Goal: Transaction & Acquisition: Purchase product/service

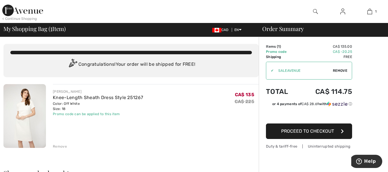
scroll to position [29, 0]
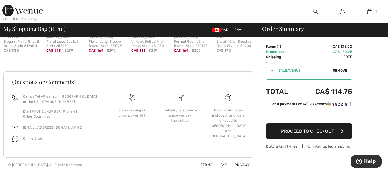
scroll to position [121, 0]
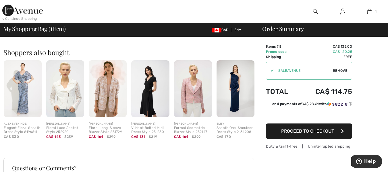
click at [375, 43] on div "Order Summary Details Items ( 1 ) CA$ 135.00 Promo code CA$ -20.25 Shipping Fre…" at bounding box center [323, 87] width 129 height 342
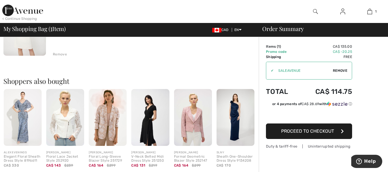
scroll to position [64, 0]
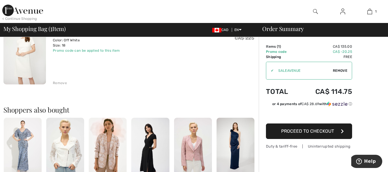
click at [342, 129] on button "Proceed to Checkout" at bounding box center [309, 132] width 86 height 16
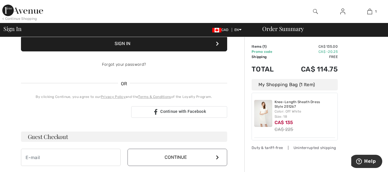
scroll to position [144, 0]
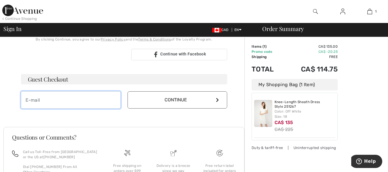
click at [66, 101] on input "email" at bounding box center [71, 99] width 100 height 17
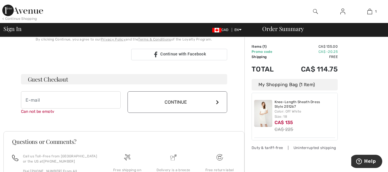
click at [66, 109] on div "Your order is ready. Complete your checkout! Sign In Sign In Forgot your passwo…" at bounding box center [124, 8] width 216 height 231
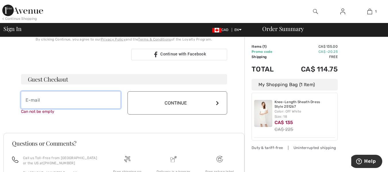
click at [45, 101] on input "email" at bounding box center [71, 99] width 100 height 17
type input "[PERSON_NAME][DOMAIN_NAME][EMAIL_ADDRESS][PERSON_NAME][DOMAIN_NAME]"
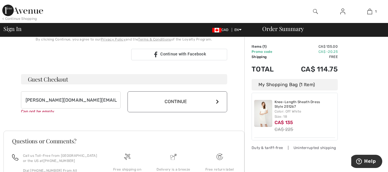
click at [218, 102] on icon at bounding box center [217, 101] width 3 height 5
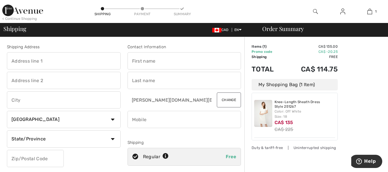
click at [35, 62] on input "text" at bounding box center [64, 60] width 114 height 17
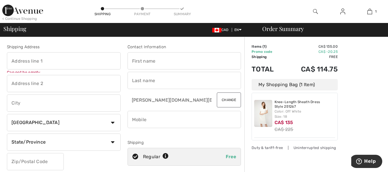
click at [29, 71] on div "Shipping Address Can not be empty Country Canada United States Afghanistan Alan…" at bounding box center [63, 116] width 121 height 144
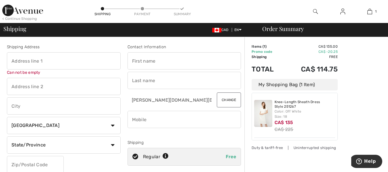
click at [30, 67] on input "text" at bounding box center [64, 60] width 114 height 17
type input "460 Silver Boulevard"
click at [15, 87] on input "text" at bounding box center [64, 85] width 114 height 17
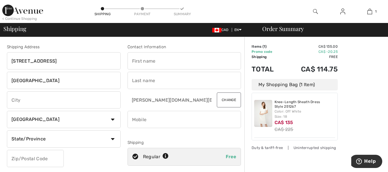
type input "Silver Creek Public School"
click at [16, 100] on input "text" at bounding box center [64, 99] width 114 height 17
type input "Mississauga"
click at [113, 118] on select "Country Canada United States Afghanistan Aland Islands Albania Algeria American…" at bounding box center [64, 119] width 114 height 17
click at [7, 111] on select "Country Canada United States Afghanistan Aland Islands Albania Algeria American…" at bounding box center [64, 119] width 114 height 17
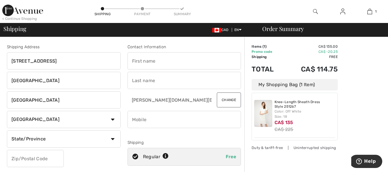
click at [112, 138] on select "State/Province Alberta British Columbia Manitoba New Brunswick Newfoundland and…" at bounding box center [64, 139] width 114 height 17
select select "ON"
click at [7, 131] on select "State/Province Alberta British Columbia Manitoba New Brunswick Newfoundland and…" at bounding box center [64, 139] width 114 height 17
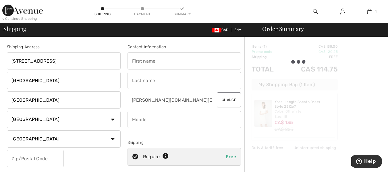
click at [43, 158] on input "text" at bounding box center [35, 158] width 57 height 17
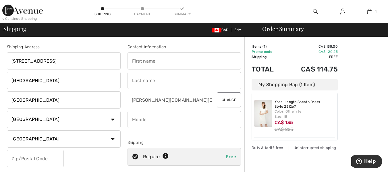
click at [149, 61] on input "text" at bounding box center [185, 60] width 114 height 17
type input "Lori"
drag, startPoint x: 144, startPoint y: 80, endPoint x: 147, endPoint y: 79, distance: 3.9
click at [147, 79] on input "text" at bounding box center [185, 80] width 114 height 17
type input "Rogers"
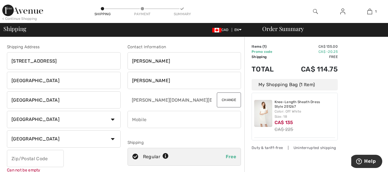
click at [148, 121] on input "phone" at bounding box center [185, 119] width 114 height 17
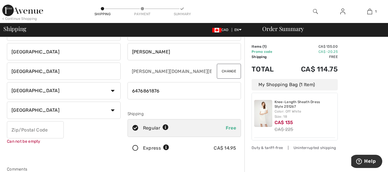
type input "6476861876"
click at [41, 132] on input "text" at bounding box center [35, 129] width 57 height 17
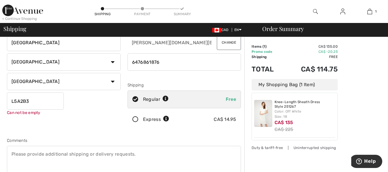
scroll to position [86, 0]
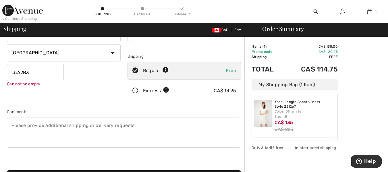
type input "L5A2B3"
click at [19, 126] on textarea at bounding box center [124, 132] width 234 height 30
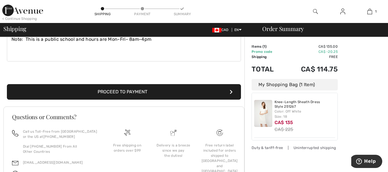
type textarea "Note: This is a public school and hours are Mon-Fri- 8am-4pm"
click at [156, 90] on button "Proceed to Payment" at bounding box center [124, 92] width 234 height 16
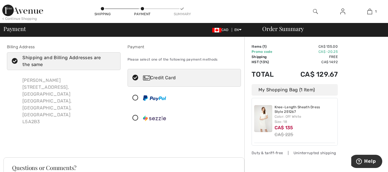
click at [15, 60] on icon at bounding box center [14, 61] width 15 height 6
click at [112, 60] on input "Shipping and Billing Addresses are the same" at bounding box center [114, 61] width 4 height 17
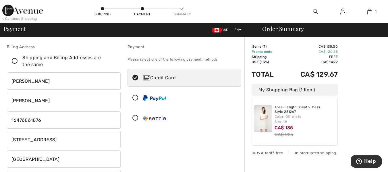
checkbox input "false"
click at [62, 138] on input "460 Silver Boulevard" at bounding box center [64, 139] width 114 height 17
type input "4"
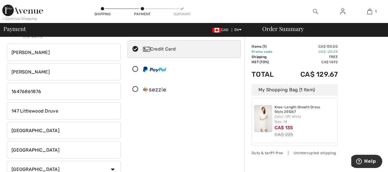
click at [53, 110] on input "147 Littlewood Druve" at bounding box center [64, 110] width 114 height 17
type input "[STREET_ADDRESS]"
click at [75, 129] on input "Silver Creek Public School" at bounding box center [64, 130] width 114 height 17
type input "S"
click at [43, 152] on input "Mississauga" at bounding box center [64, 149] width 114 height 17
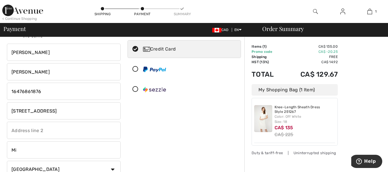
type input "M"
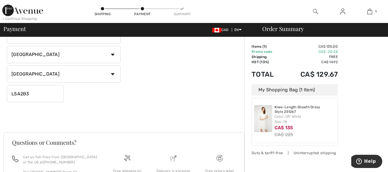
type input "Oakville"
click at [36, 95] on input "L5A2B3" at bounding box center [35, 93] width 57 height 17
type input "L"
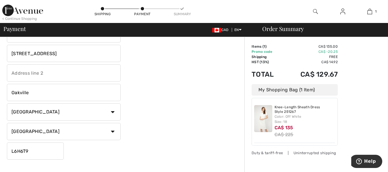
scroll to position [0, 0]
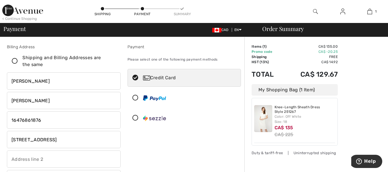
type input "L6H6T9"
click at [167, 77] on div "Credit Card" at bounding box center [190, 77] width 94 height 7
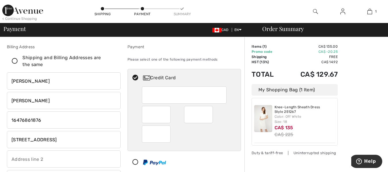
click at [172, 103] on div at bounding box center [184, 95] width 85 height 17
radio input "true"
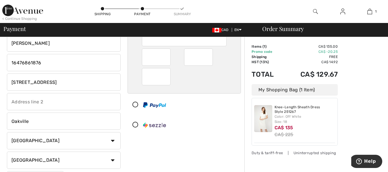
scroll to position [144, 0]
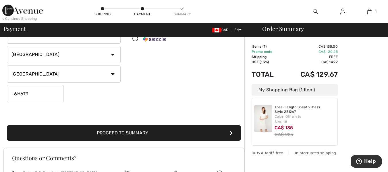
click at [166, 131] on button "Proceed to Summary" at bounding box center [124, 133] width 234 height 16
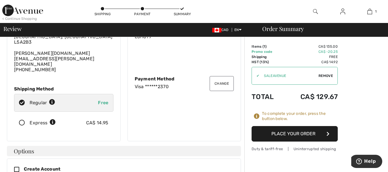
scroll to position [86, 0]
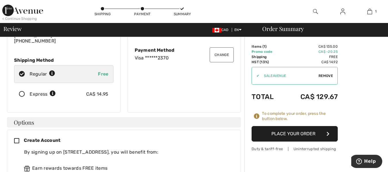
click at [322, 133] on button "Place Your Order" at bounding box center [295, 134] width 86 height 16
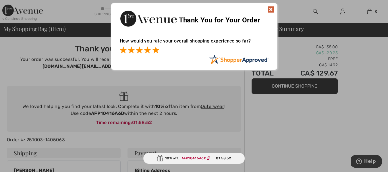
click at [157, 51] on span at bounding box center [155, 50] width 7 height 7
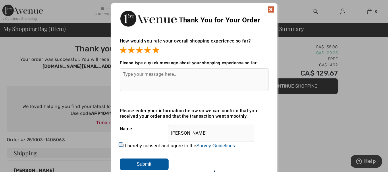
scroll to position [57, 0]
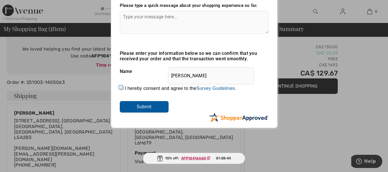
click at [145, 104] on input "Submit" at bounding box center [144, 106] width 49 height 11
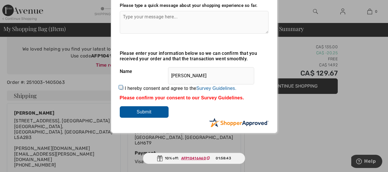
scroll to position [0, 0]
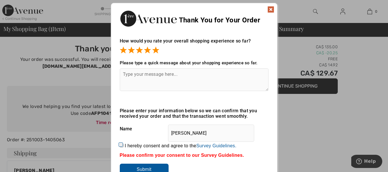
click at [272, 9] on img at bounding box center [271, 9] width 7 height 7
